Goal: Task Accomplishment & Management: Manage account settings

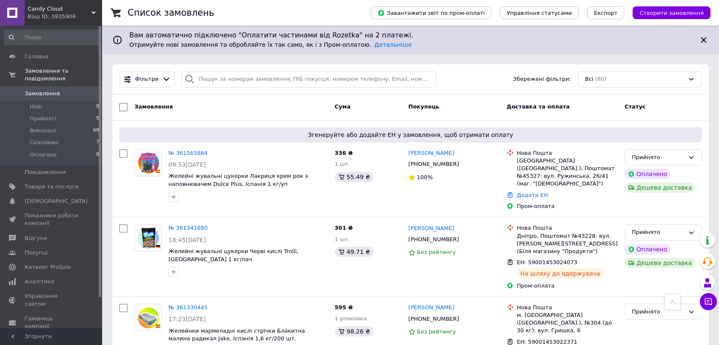
scroll to position [426, 0]
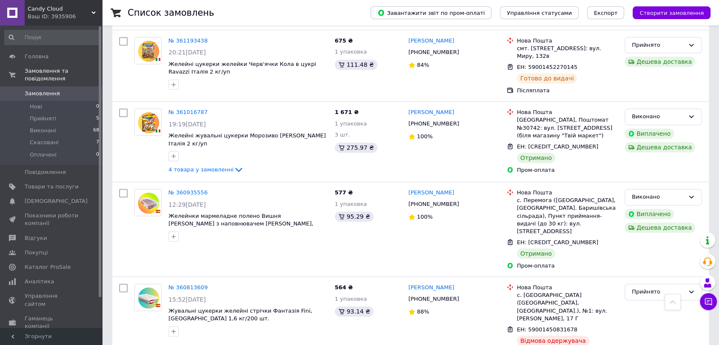
click at [83, 19] on div "Candy Cloud Ваш ID: 3935906" at bounding box center [63, 13] width 77 height 26
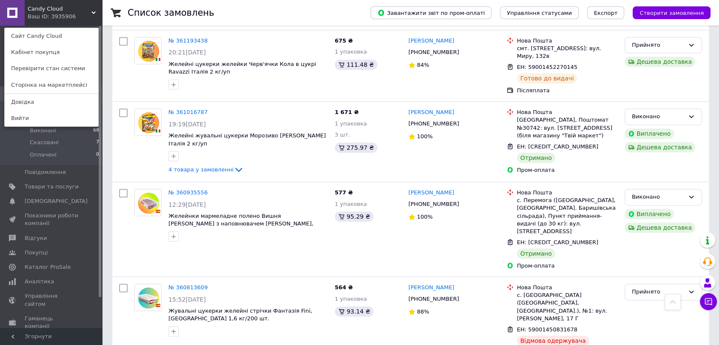
click at [83, 19] on div "Candy Cloud Ваш ID: 3935906 Сайт Candy Cloud Кабінет покупця Перевірити стан си…" at bounding box center [51, 13] width 102 height 26
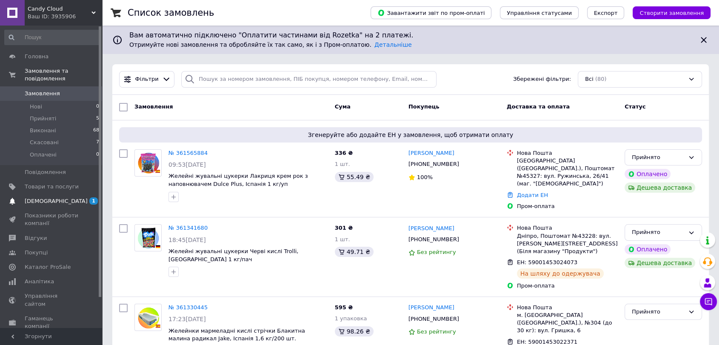
click at [75, 198] on span "[DEMOGRAPHIC_DATA]" at bounding box center [52, 202] width 54 height 8
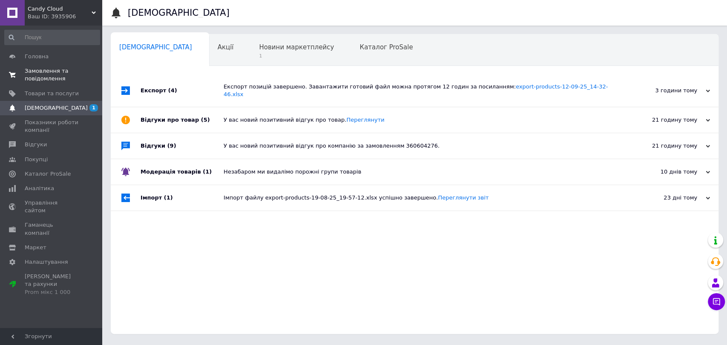
click at [33, 83] on span "Замовлення та повідомлення" at bounding box center [52, 74] width 54 height 15
